Goal: Transaction & Acquisition: Purchase product/service

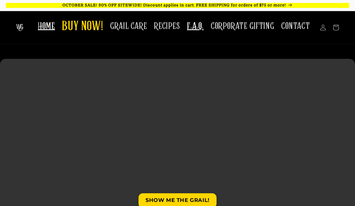
click at [200, 29] on span "F.A.Q." at bounding box center [195, 26] width 17 height 11
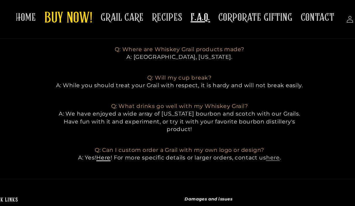
scroll to position [390, 0]
click at [106, 132] on link "Here" at bounding box center [112, 135] width 12 height 6
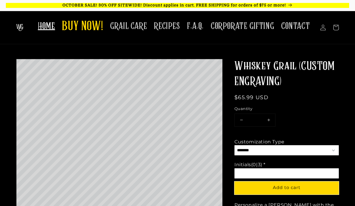
click at [52, 27] on span "HOME" at bounding box center [46, 26] width 17 height 11
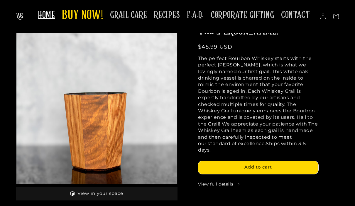
scroll to position [228, 0]
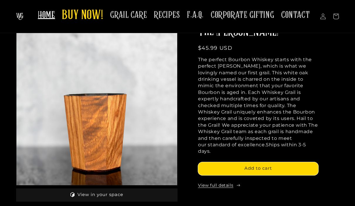
click at [211, 183] on link "View full details" at bounding box center [258, 186] width 120 height 6
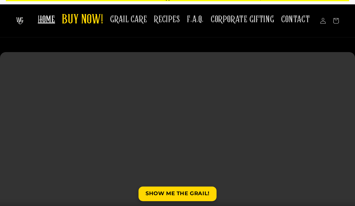
scroll to position [0, 0]
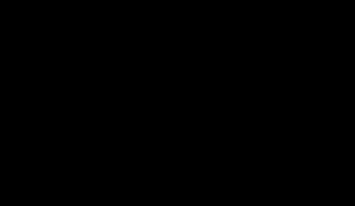
scroll to position [1143, 0]
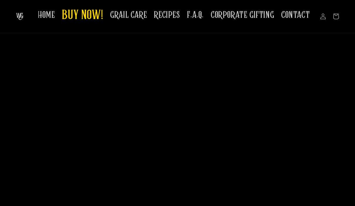
scroll to position [1232, 0]
